Goal: Check status: Check status

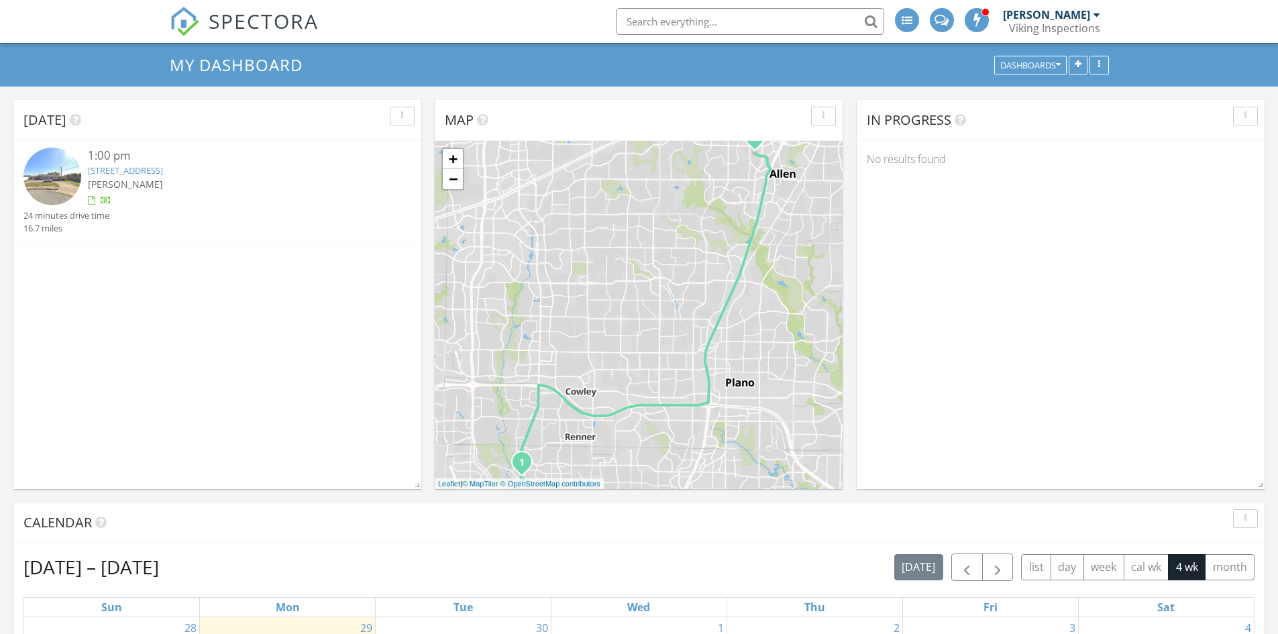
scroll to position [22, 0]
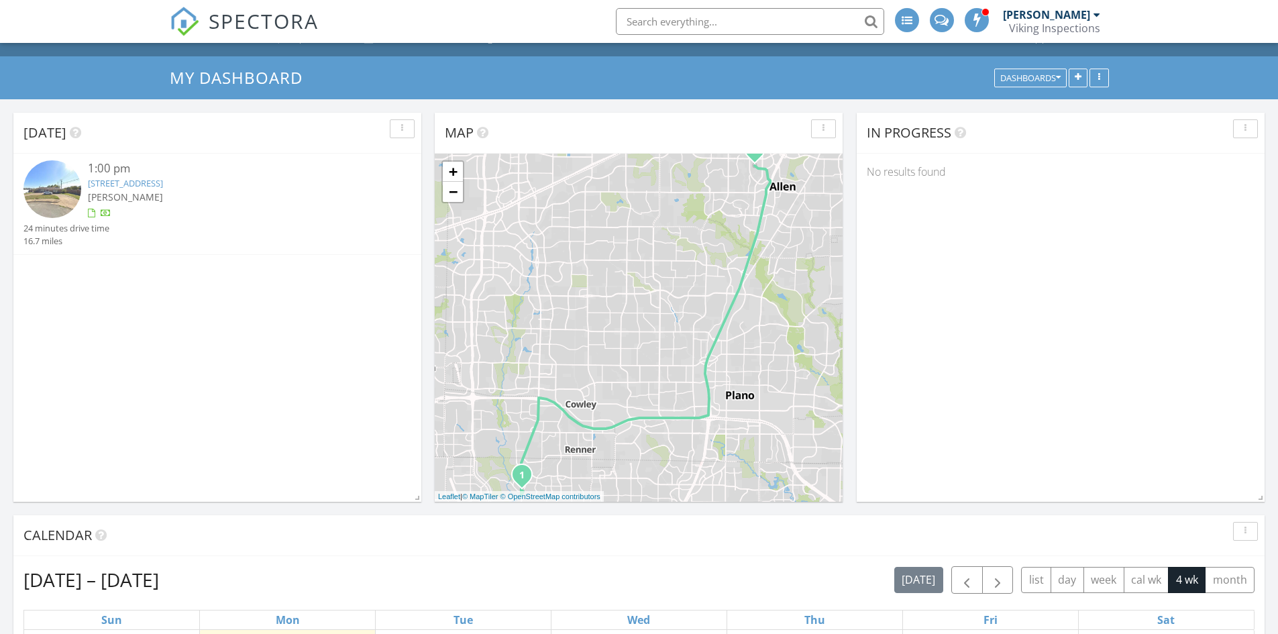
click at [163, 183] on link "[STREET_ADDRESS]" at bounding box center [125, 183] width 75 height 12
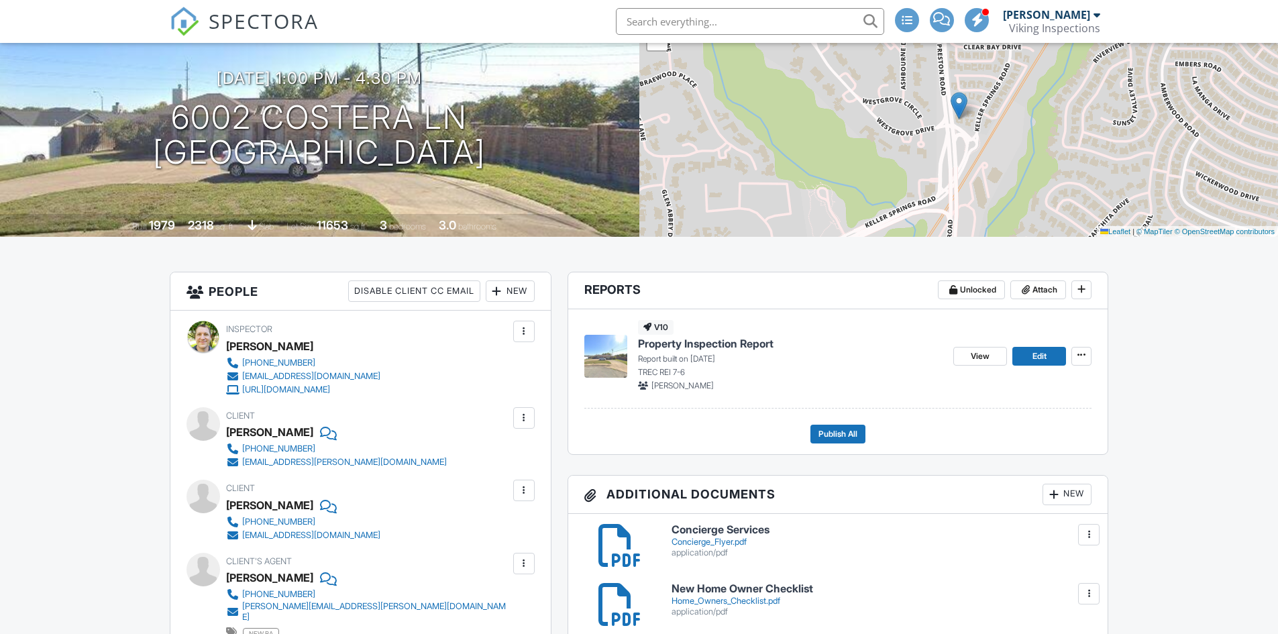
scroll to position [102, 0]
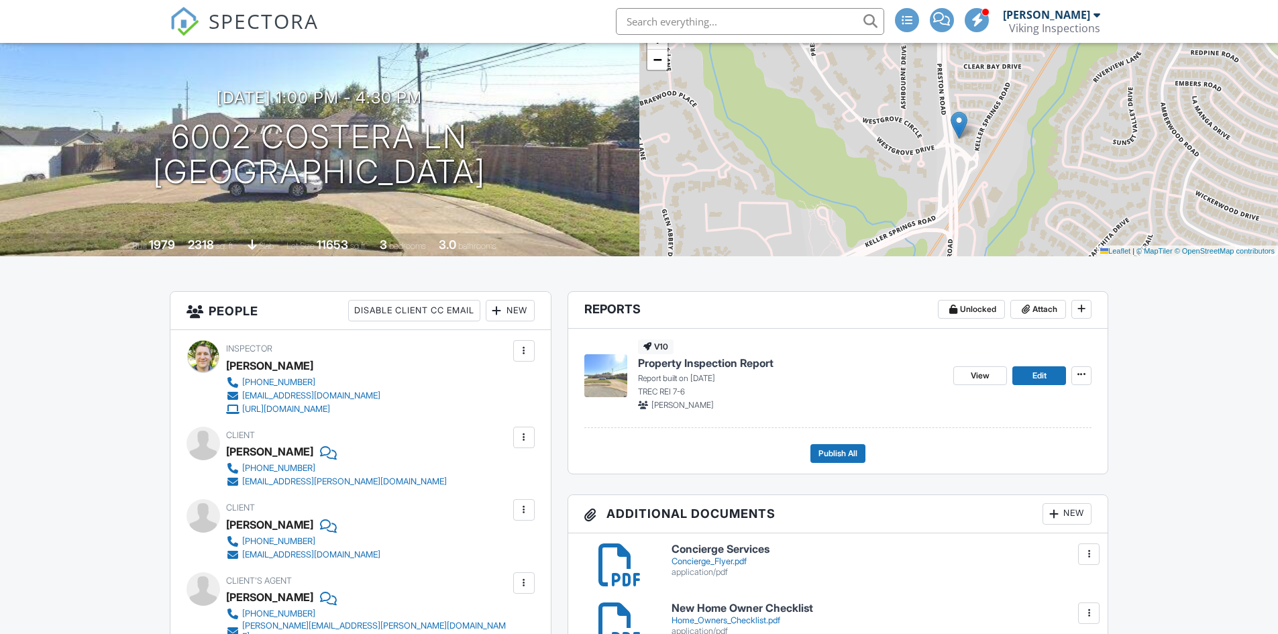
click at [290, 144] on h1 "6002 Costera Ln Dallas, TX 75248" at bounding box center [319, 154] width 333 height 71
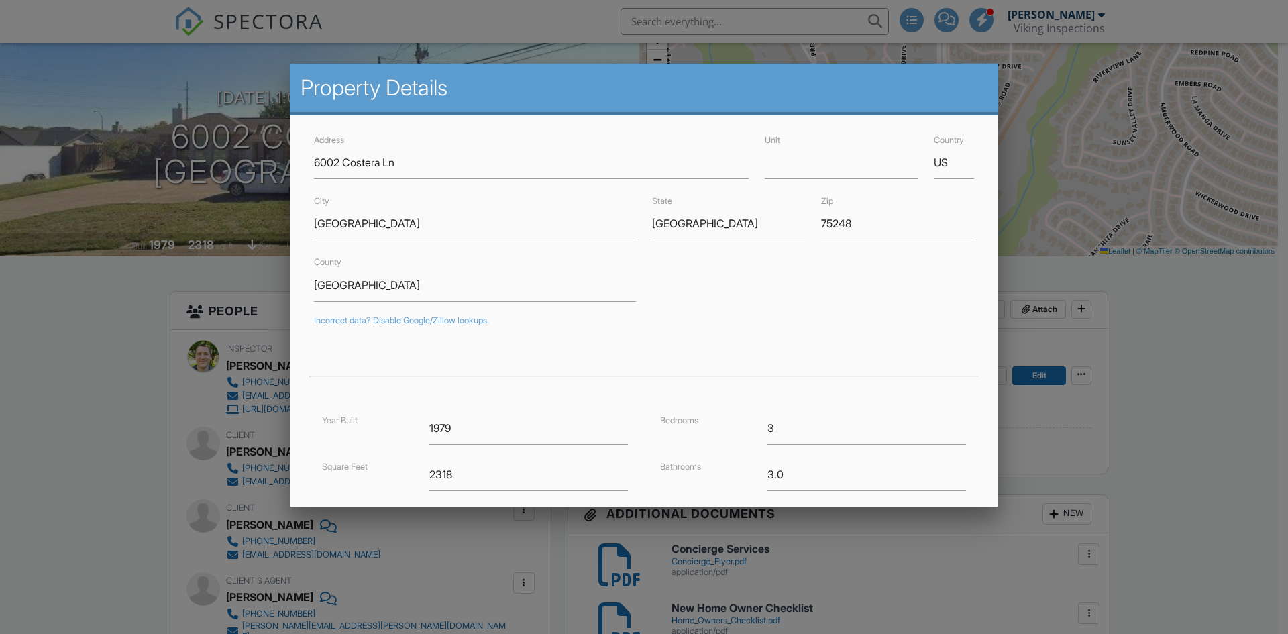
click at [1143, 362] on div at bounding box center [644, 329] width 1288 height 793
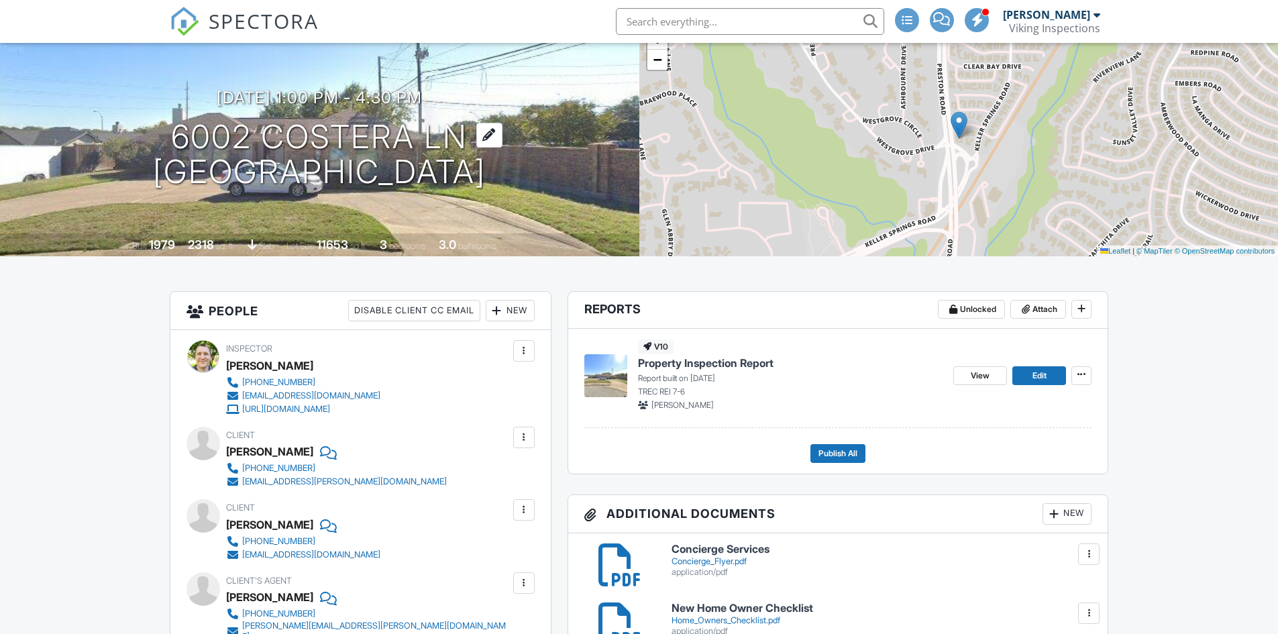
click at [295, 142] on h1 "6002 Costera Ln Dallas, TX 75248" at bounding box center [319, 154] width 333 height 71
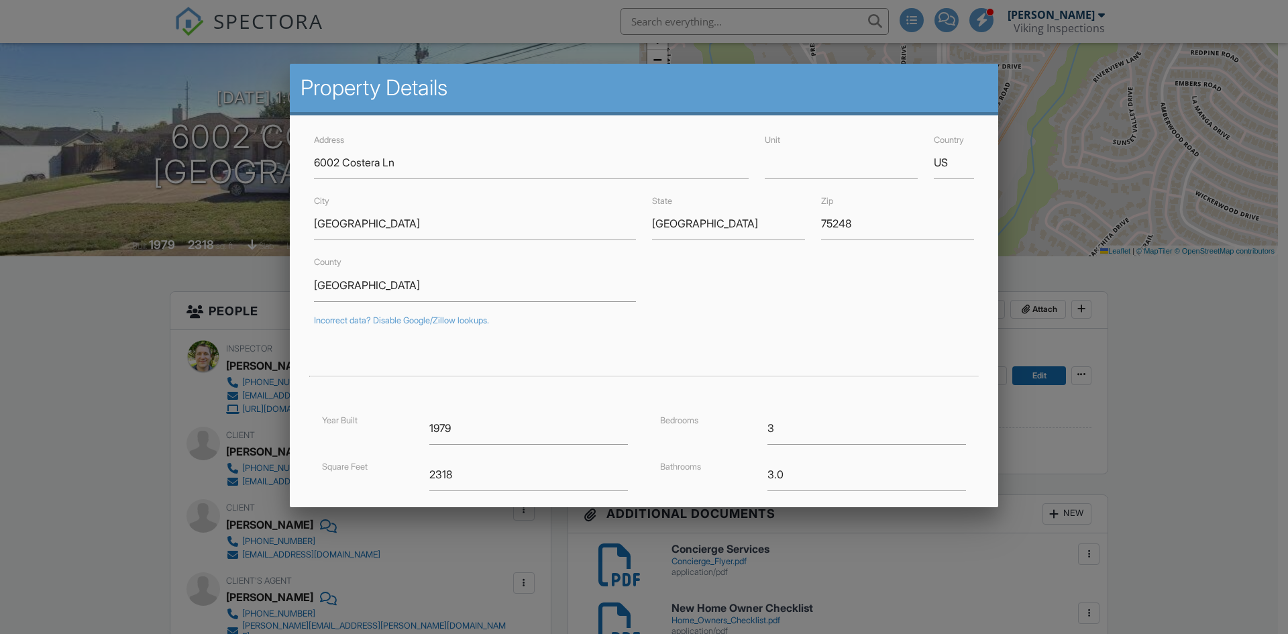
click at [87, 295] on div at bounding box center [644, 329] width 1288 height 793
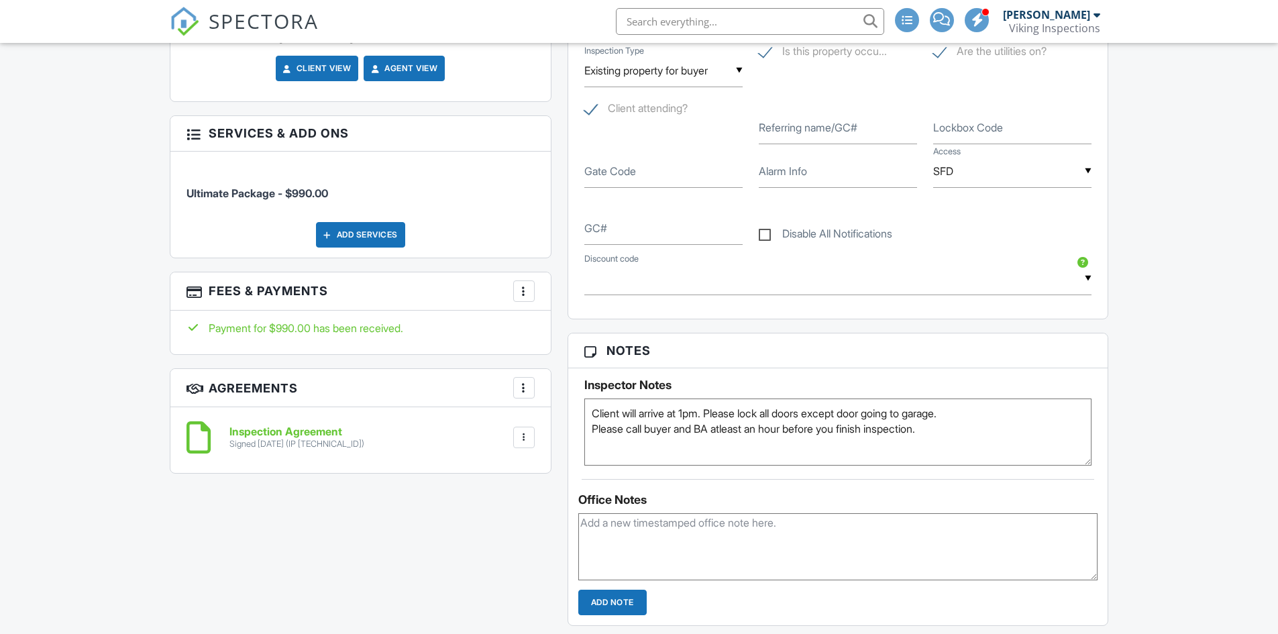
scroll to position [0, 0]
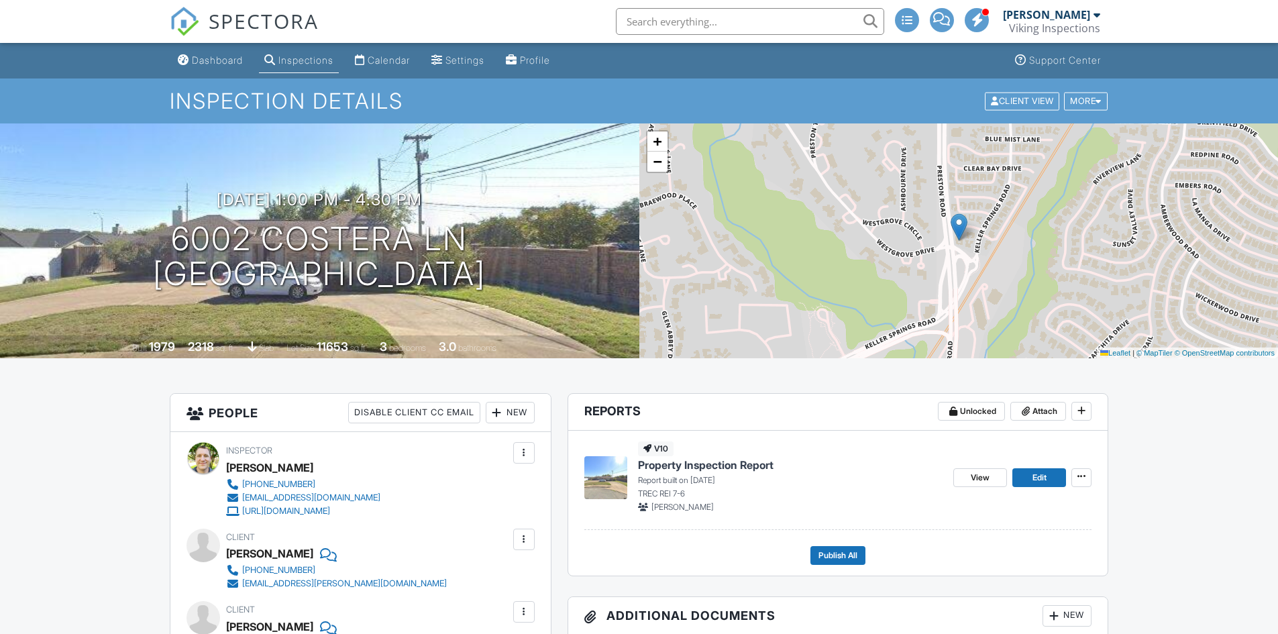
click at [216, 43] on div "SPECTORA" at bounding box center [244, 21] width 149 height 43
click at [205, 58] on div "Dashboard" at bounding box center [217, 59] width 51 height 11
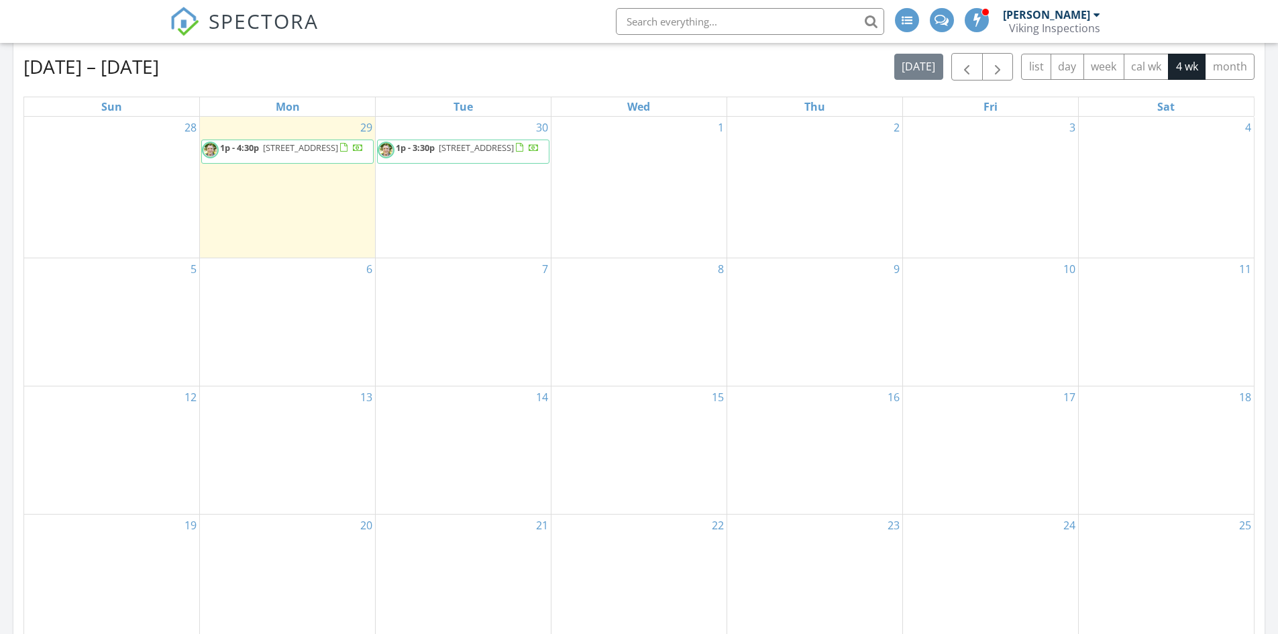
scroll to position [530, 0]
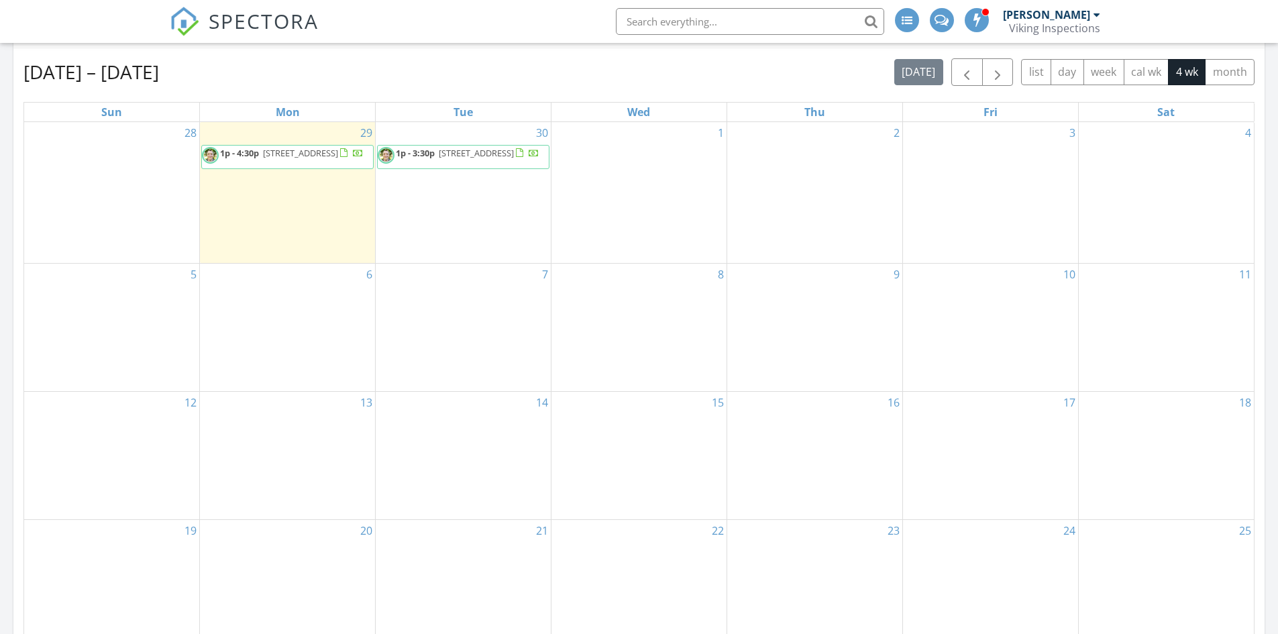
click at [470, 152] on span "504 Sagebrush St, Colleyville 76034" at bounding box center [476, 153] width 75 height 12
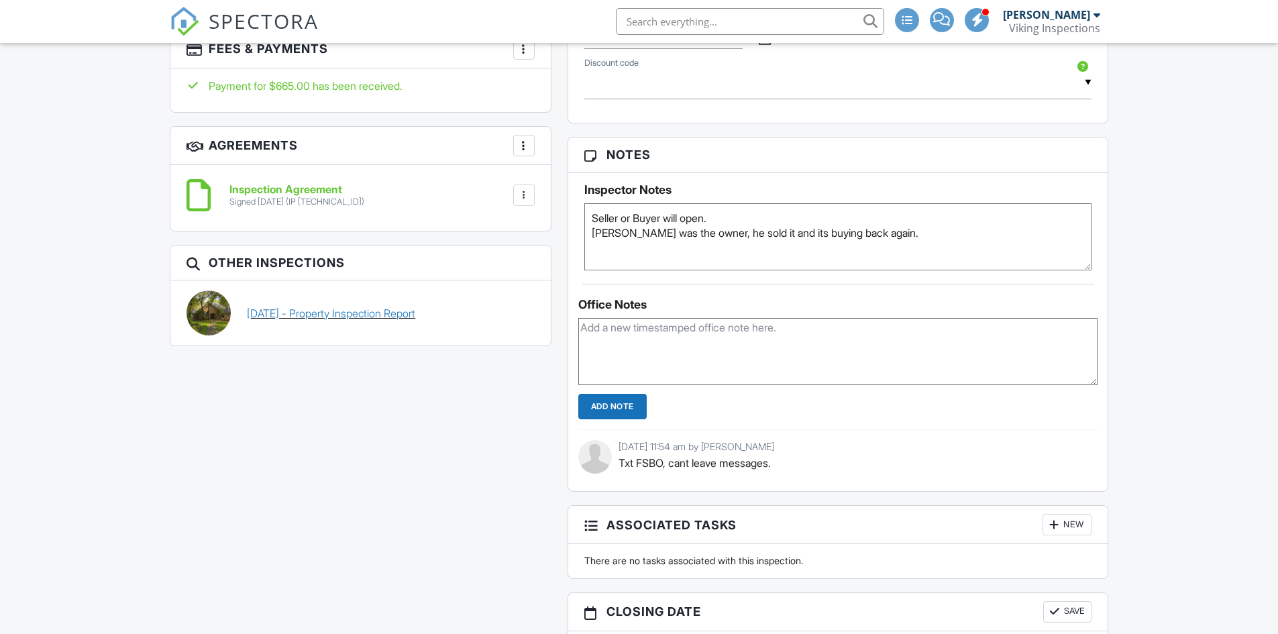
scroll to position [952, 0]
click at [315, 309] on link "[DATE] - Property Inspection Report" at bounding box center [331, 312] width 168 height 15
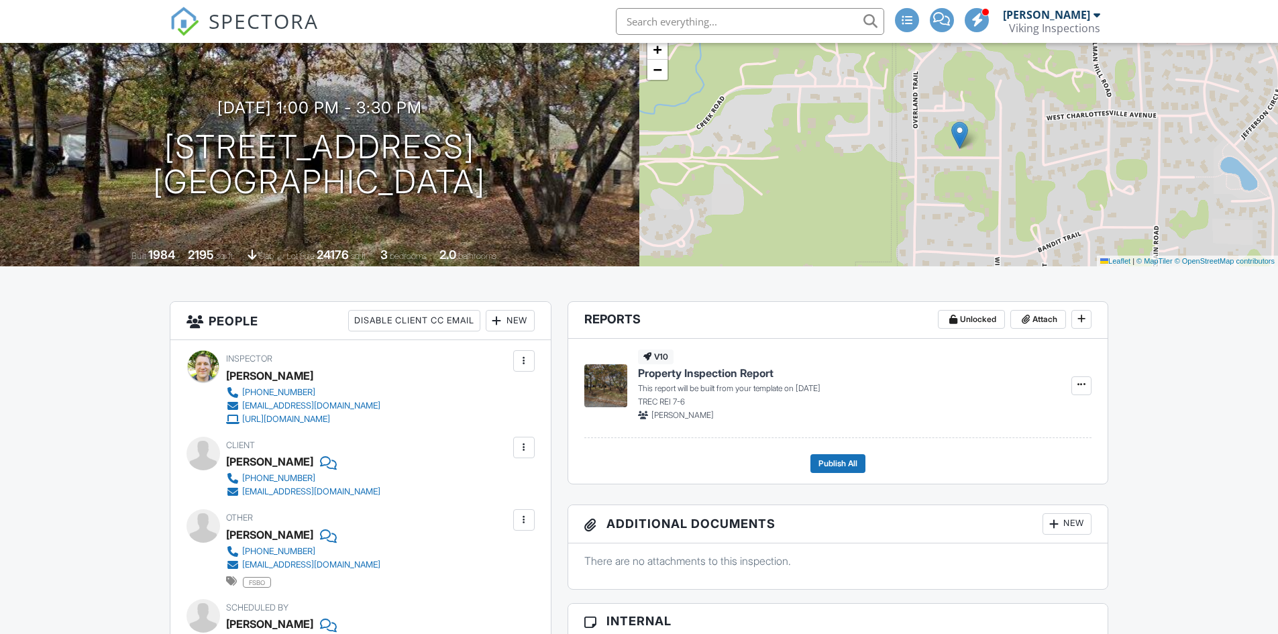
scroll to position [91, 0]
click at [248, 155] on h1 "504 Sagebrush St Colleyville, TX 76034" at bounding box center [319, 165] width 333 height 71
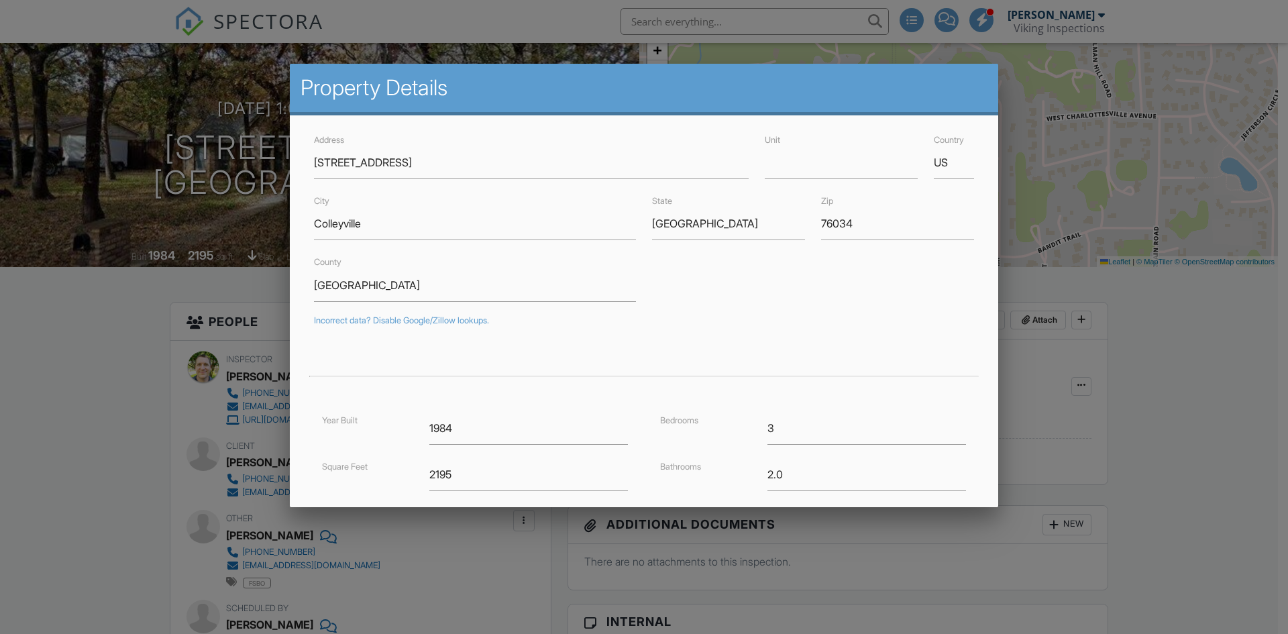
click at [118, 362] on div at bounding box center [644, 329] width 1288 height 793
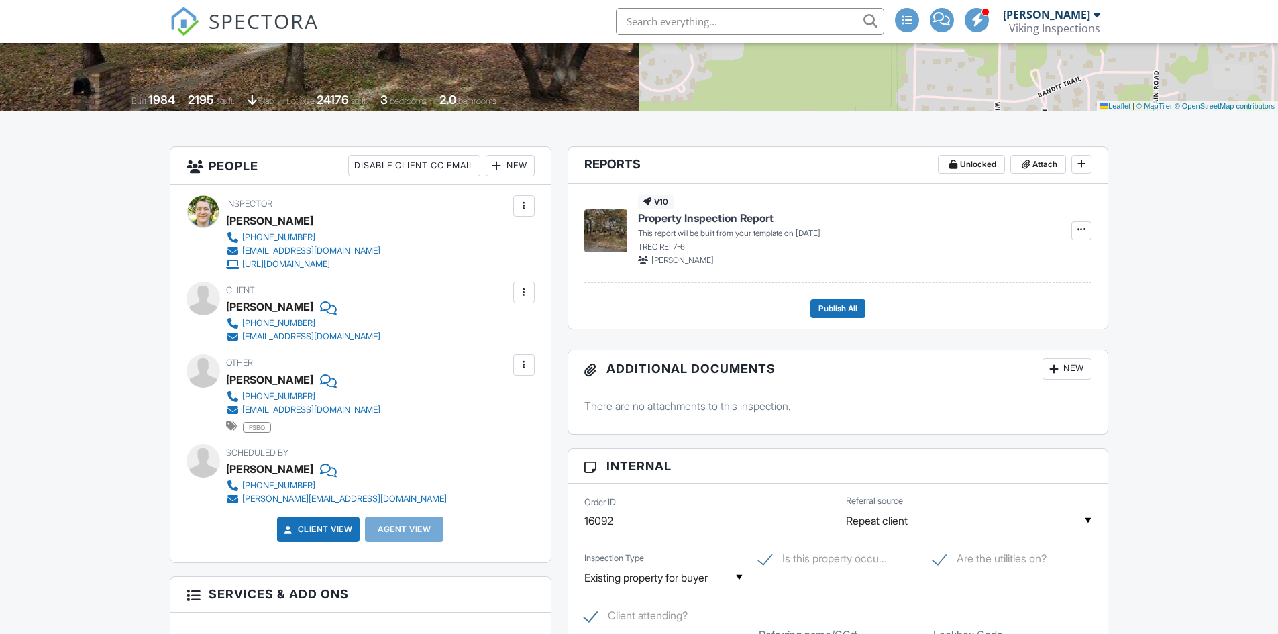
scroll to position [0, 0]
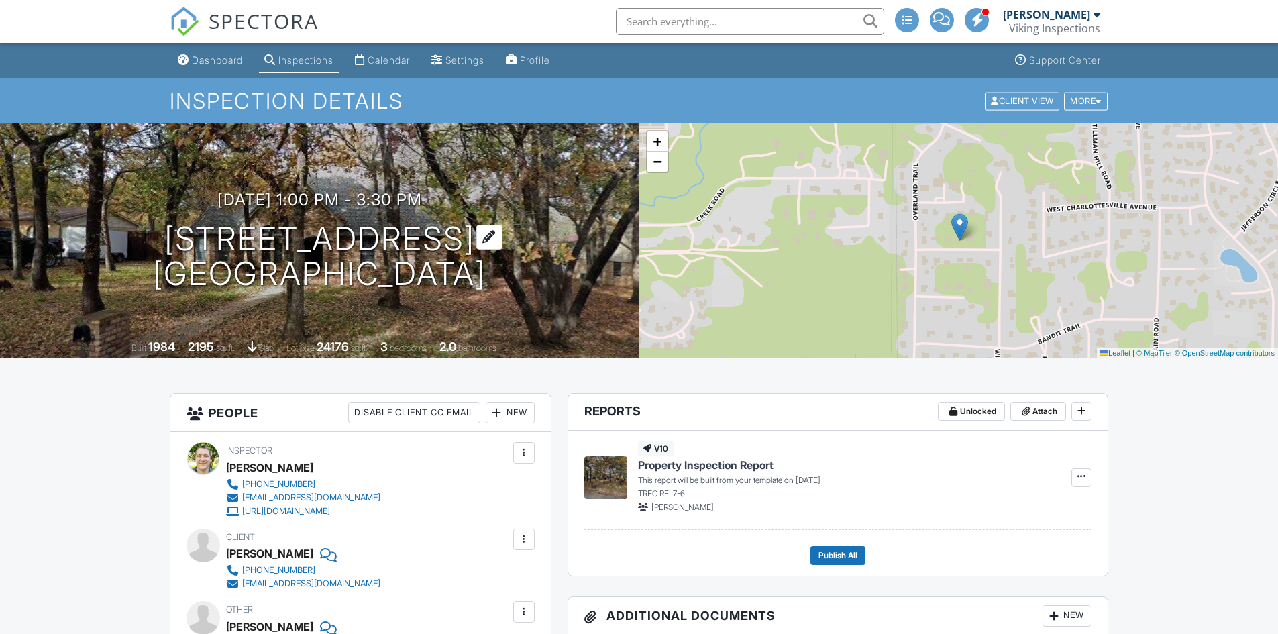
click at [247, 229] on h1 "504 Sagebrush St Colleyville, TX 76034" at bounding box center [319, 256] width 333 height 71
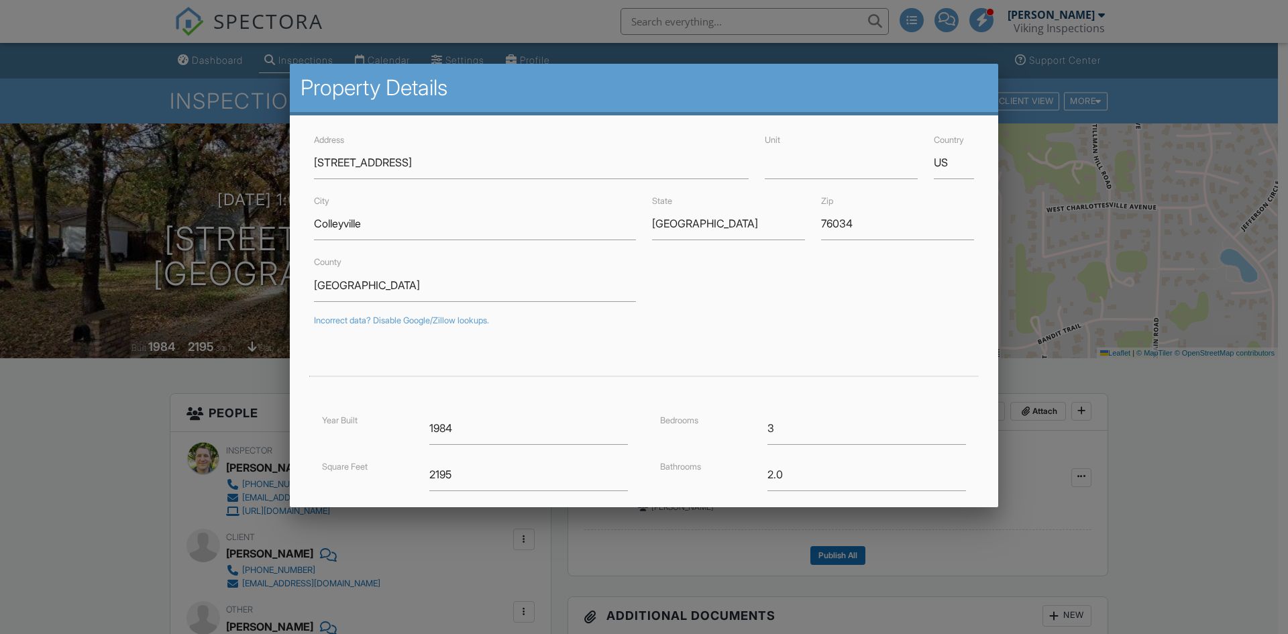
click at [105, 402] on div at bounding box center [644, 329] width 1288 height 793
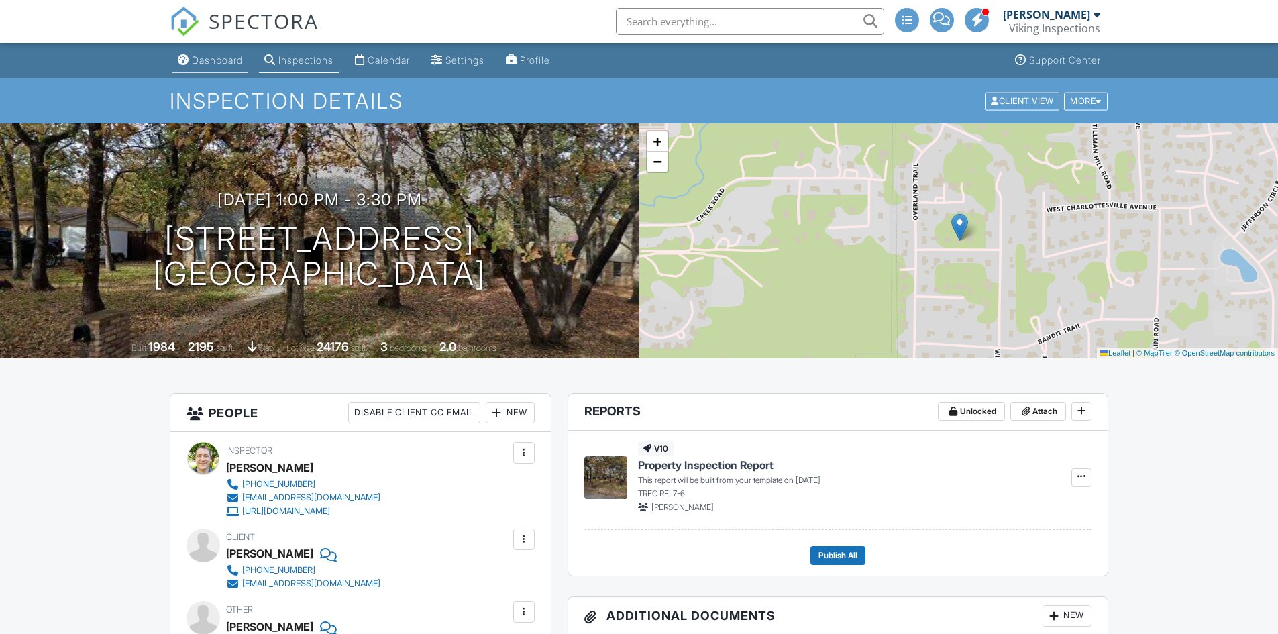
click at [199, 57] on div "Dashboard" at bounding box center [217, 59] width 51 height 11
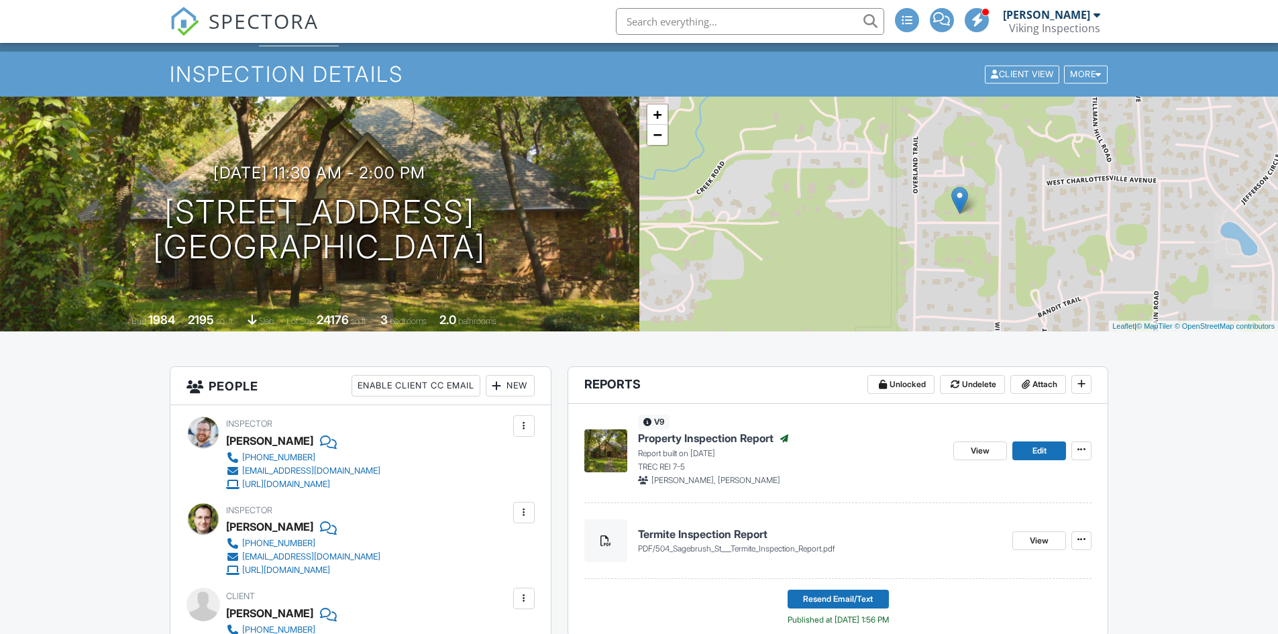
scroll to position [28, 0]
click at [973, 447] on span "View" at bounding box center [980, 450] width 19 height 13
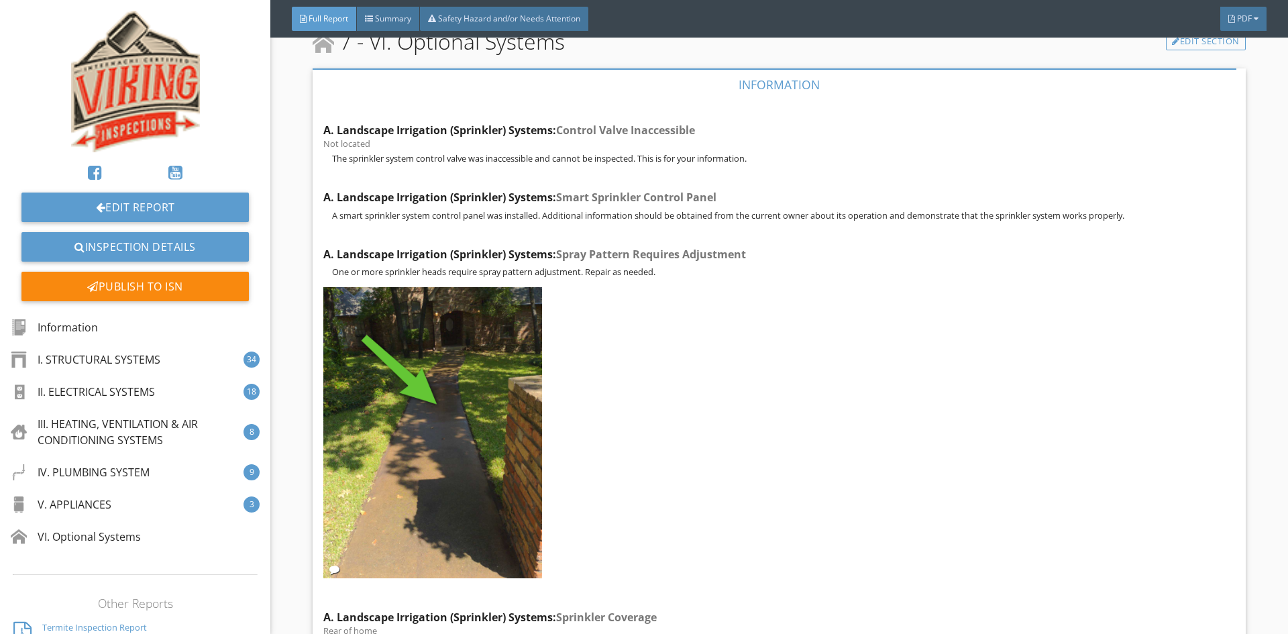
scroll to position [12446, 0]
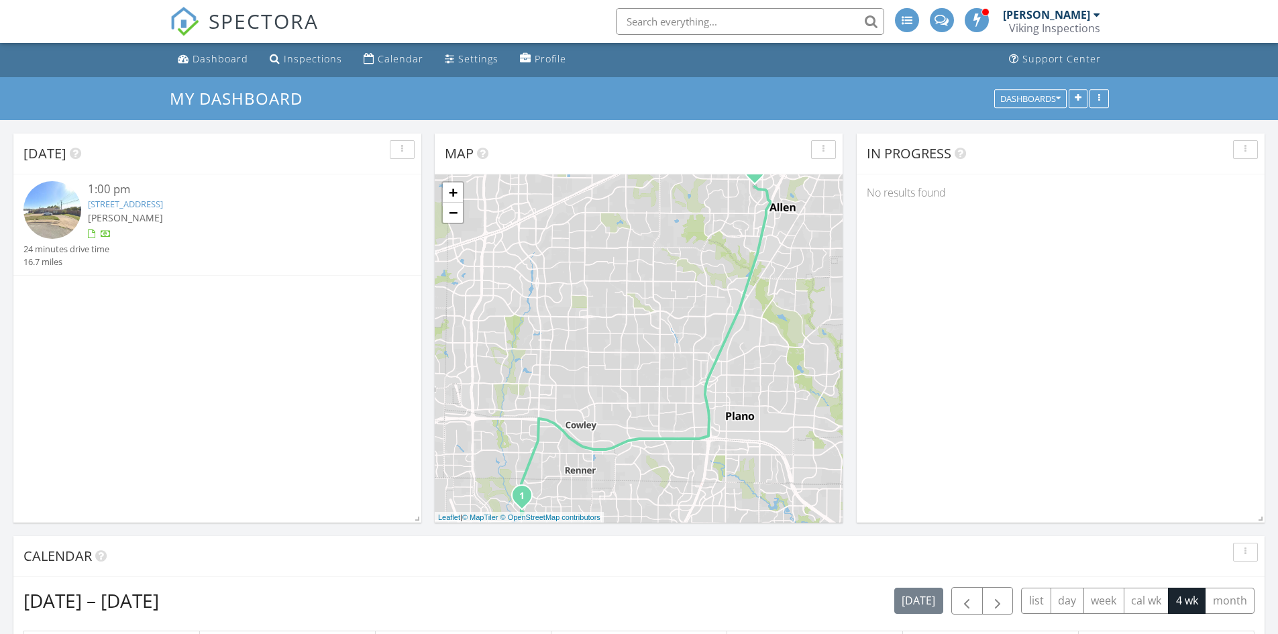
scroll to position [1, 0]
click at [145, 208] on link "[STREET_ADDRESS]" at bounding box center [125, 205] width 75 height 12
